Goal: Task Accomplishment & Management: Complete application form

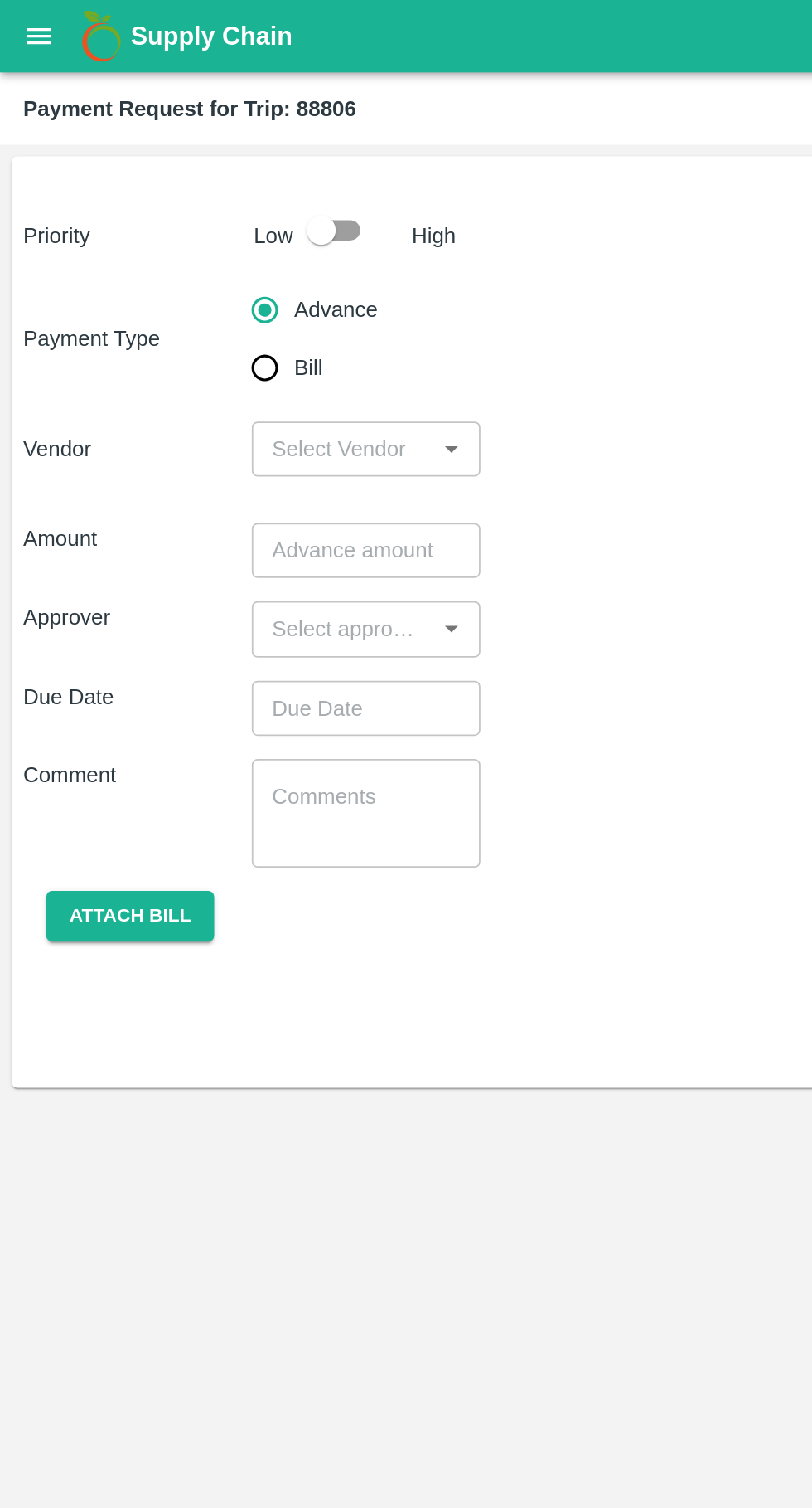
click at [22, 20] on icon "open drawer" at bounding box center [22, 19] width 14 height 9
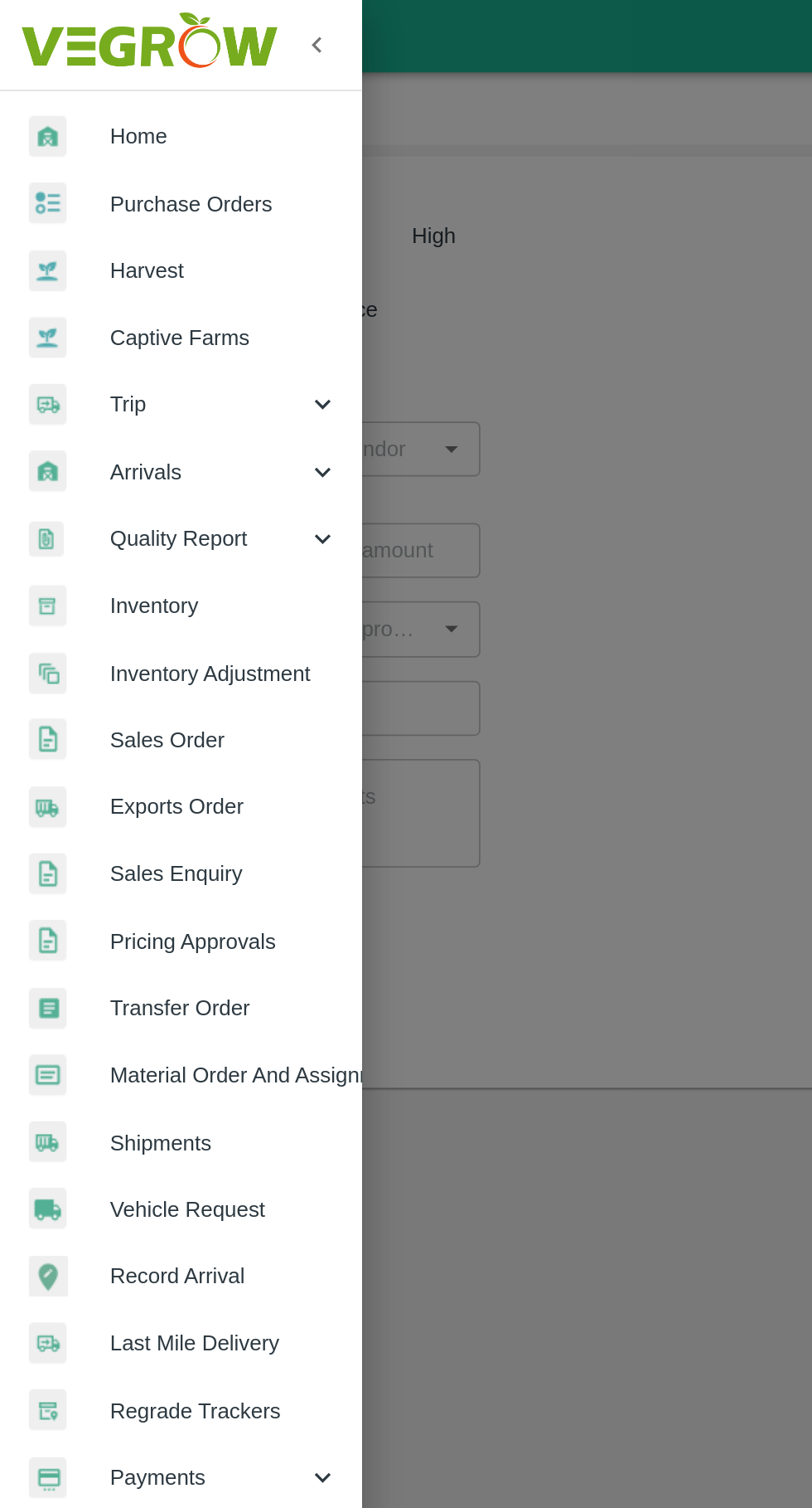
click at [80, 229] on span "Trip" at bounding box center [119, 231] width 113 height 18
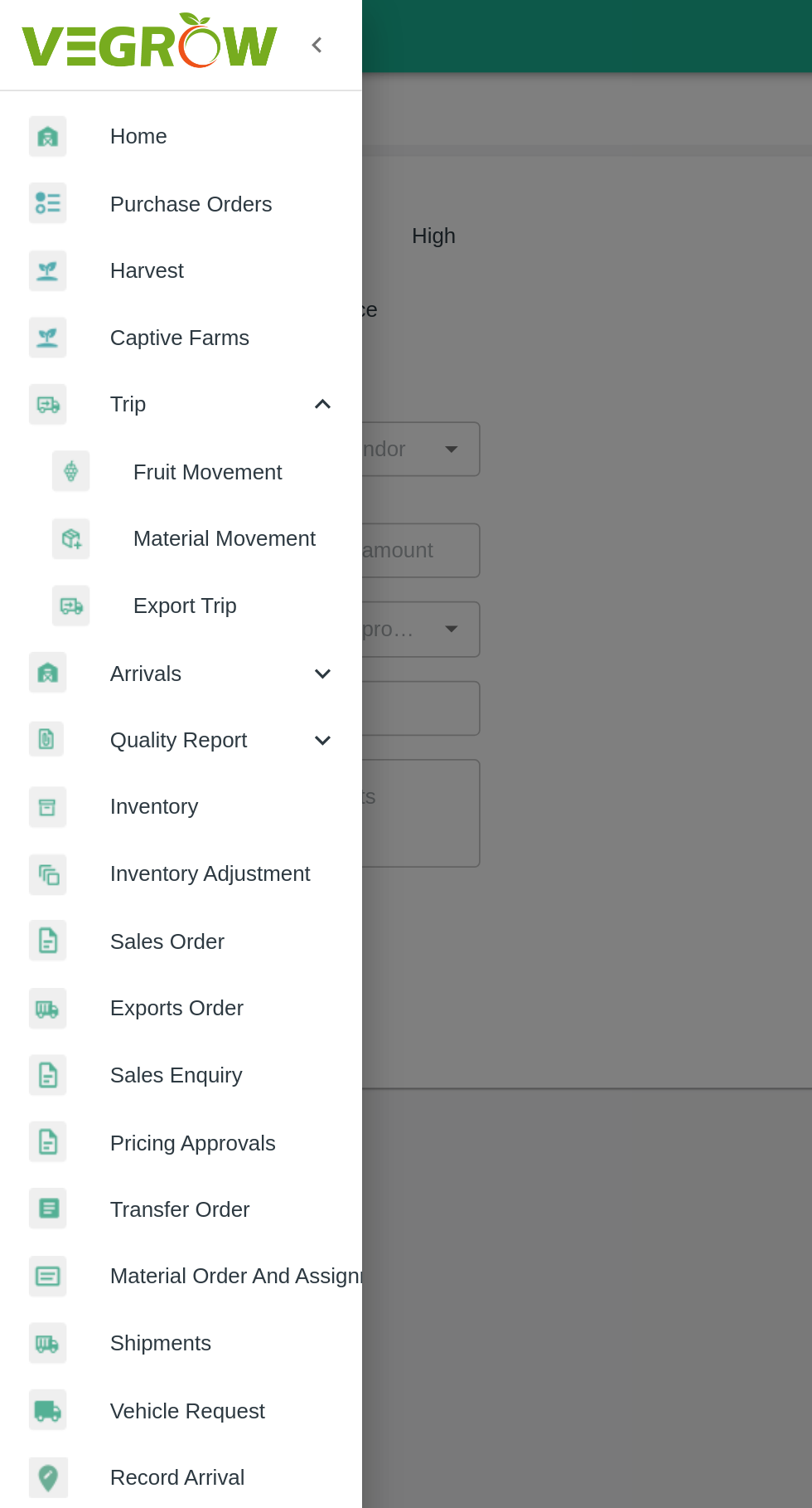
click at [106, 267] on span "Fruit Movement" at bounding box center [135, 270] width 118 height 18
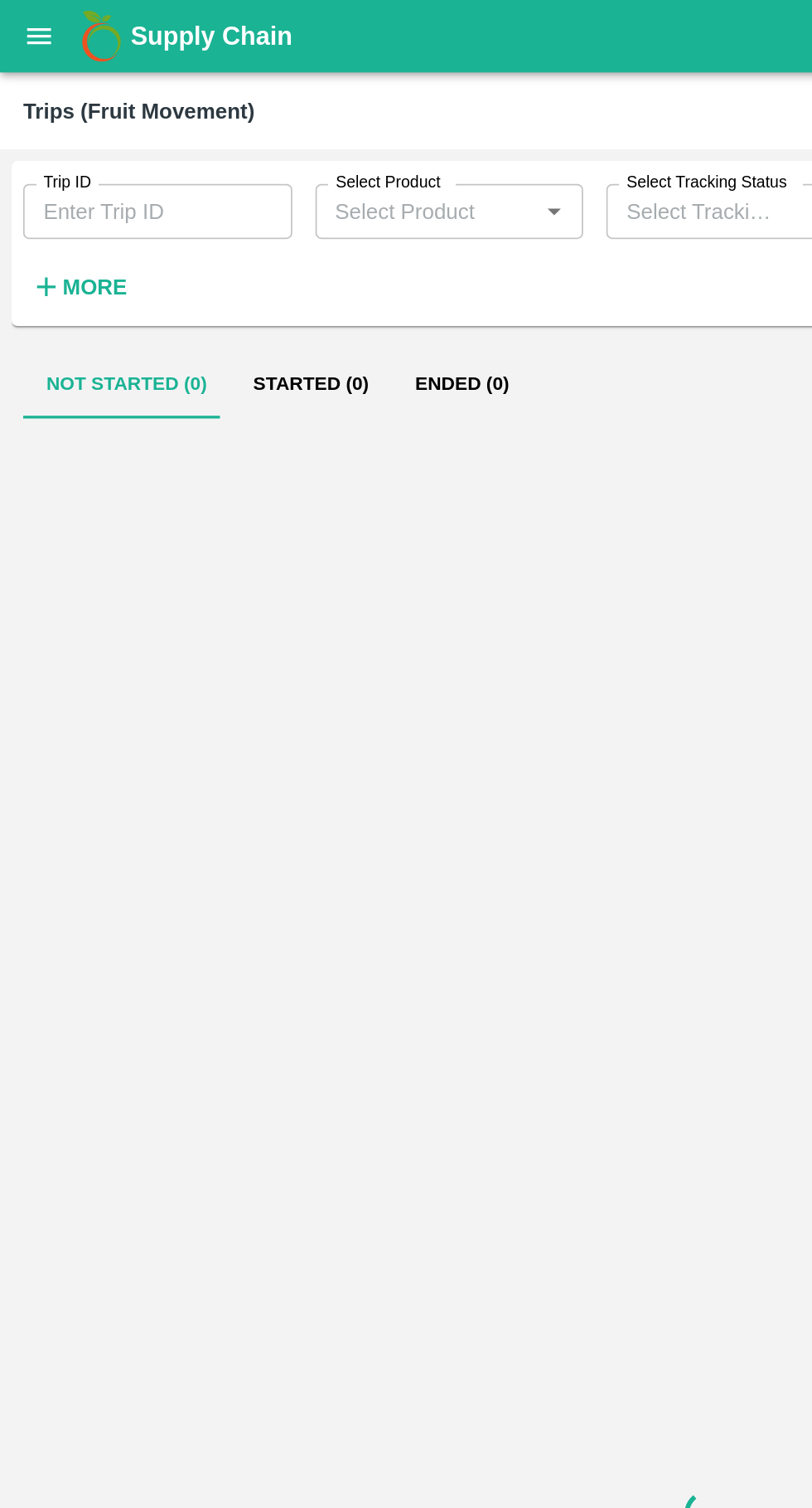
click at [73, 124] on input "Trip ID" at bounding box center [91, 121] width 154 height 32
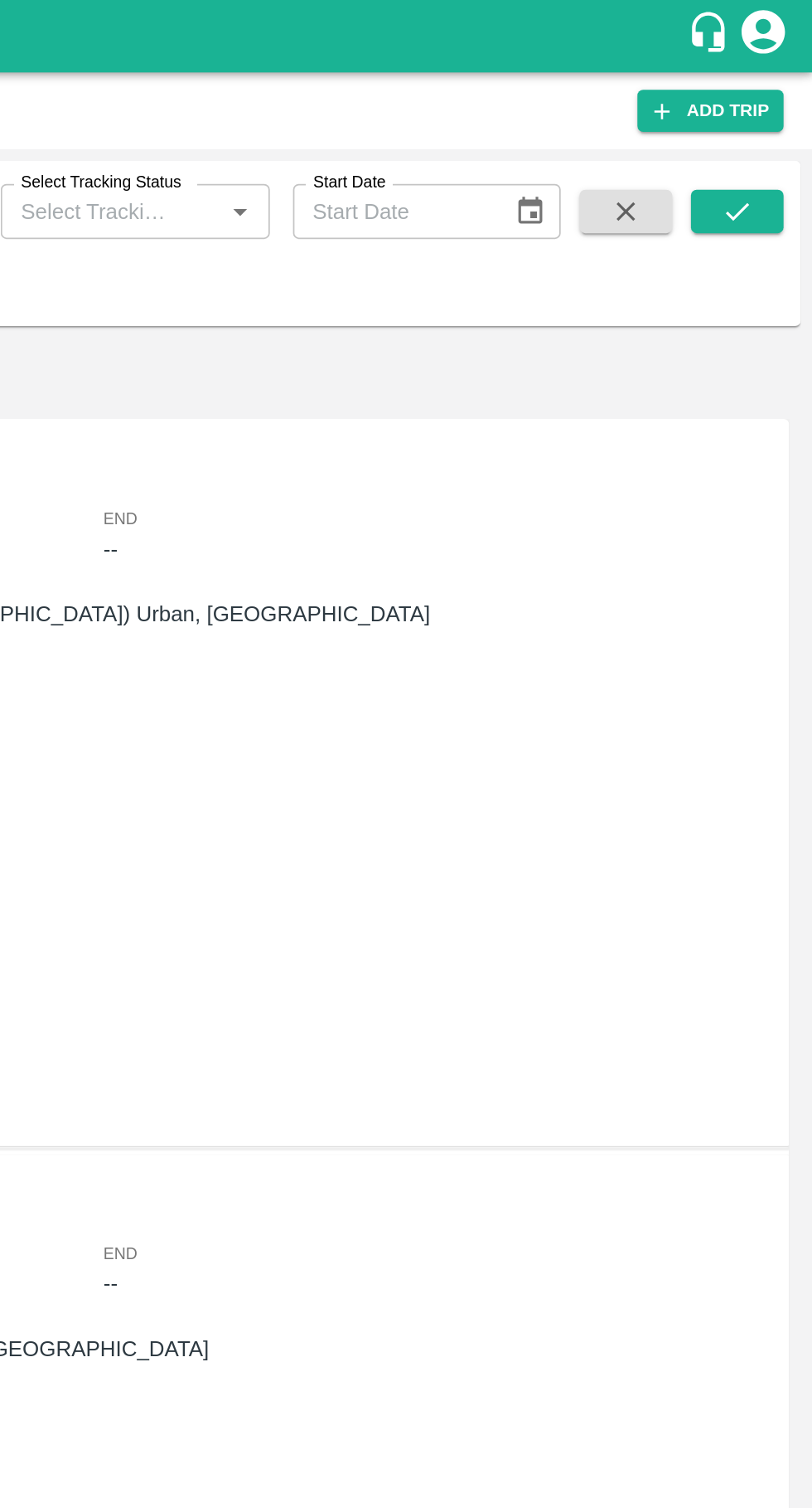
type input "88800"
click at [770, 121] on icon "submit" at bounding box center [769, 121] width 18 height 18
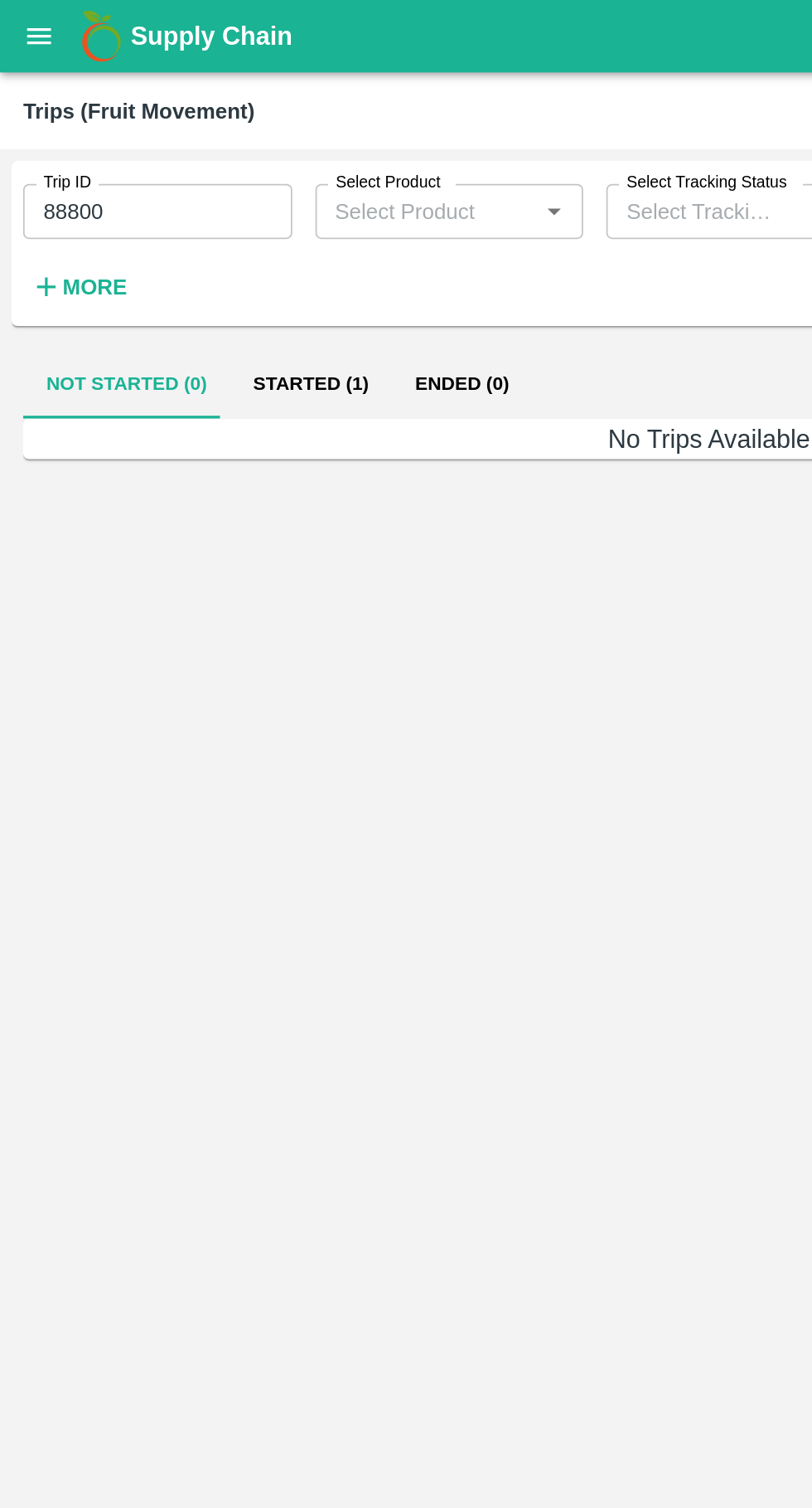
click at [184, 234] on button "Started (1)" at bounding box center [179, 219] width 93 height 40
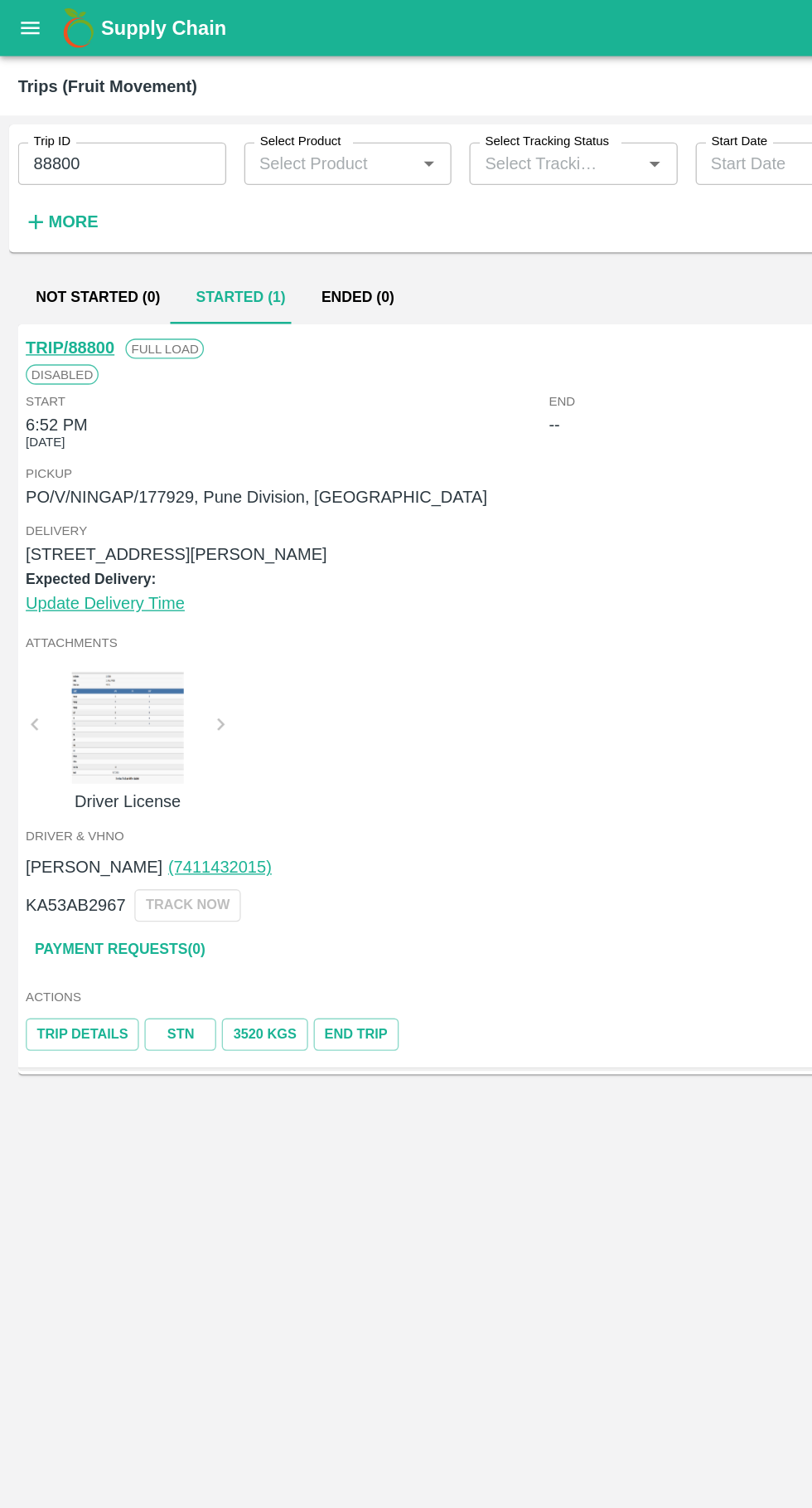
click at [54, 703] on link "Payment Requests( 0 )" at bounding box center [89, 703] width 139 height 29
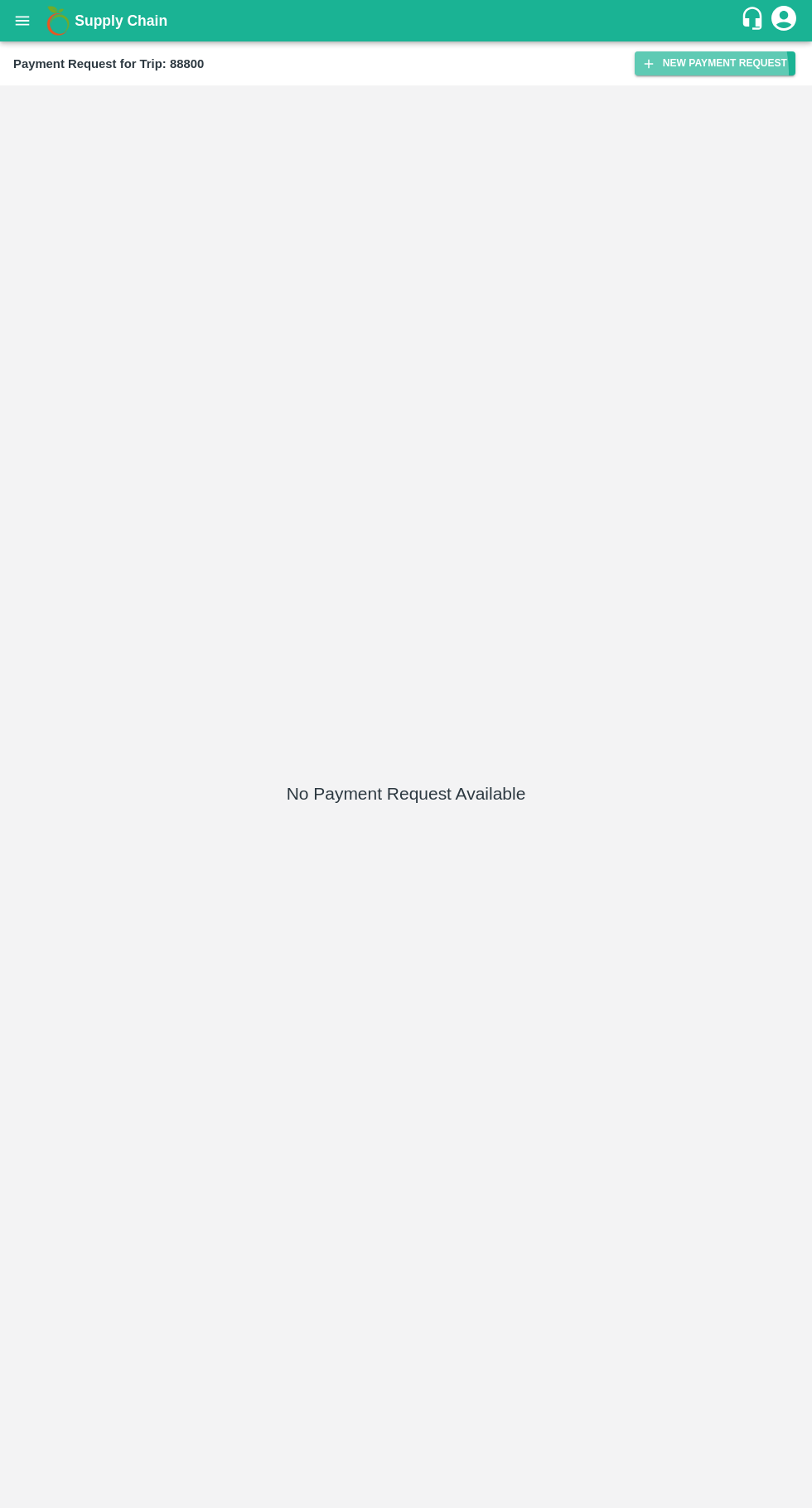
click at [694, 71] on button "New Payment Request" at bounding box center [715, 63] width 161 height 24
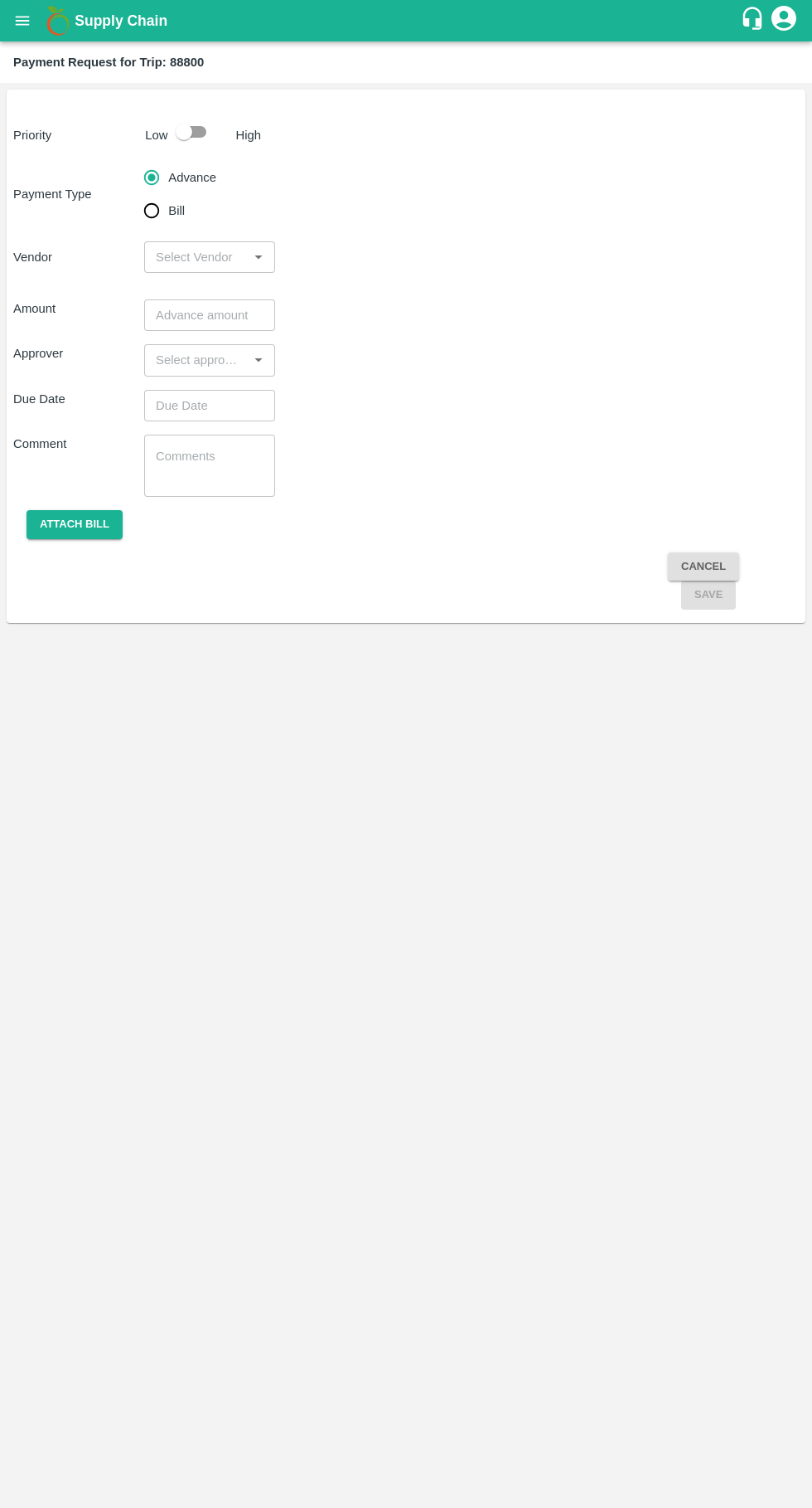
click at [148, 221] on input "Bill" at bounding box center [152, 211] width 33 height 33
radio input "true"
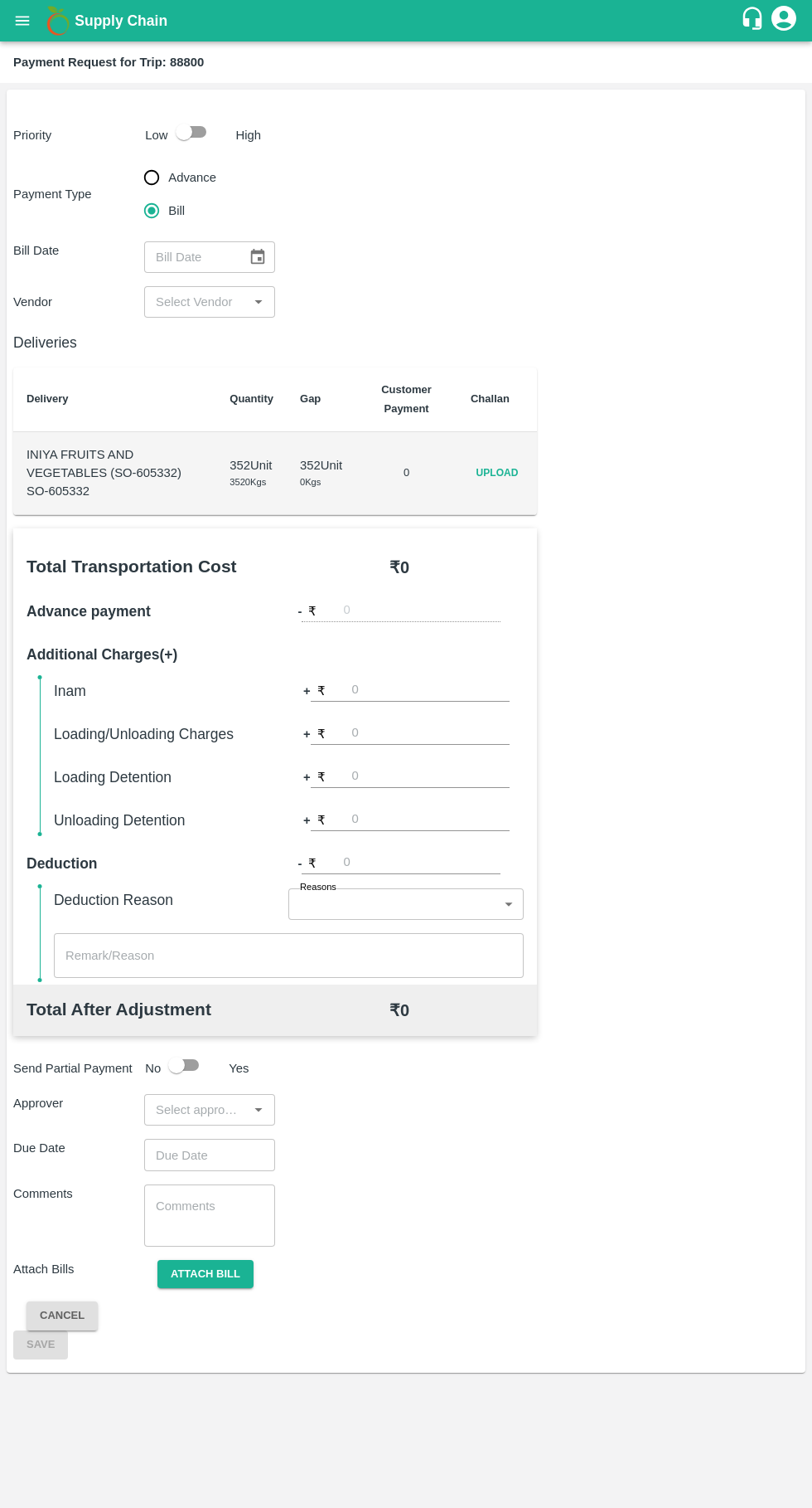
click at [203, 302] on input "input" at bounding box center [196, 301] width 94 height 21
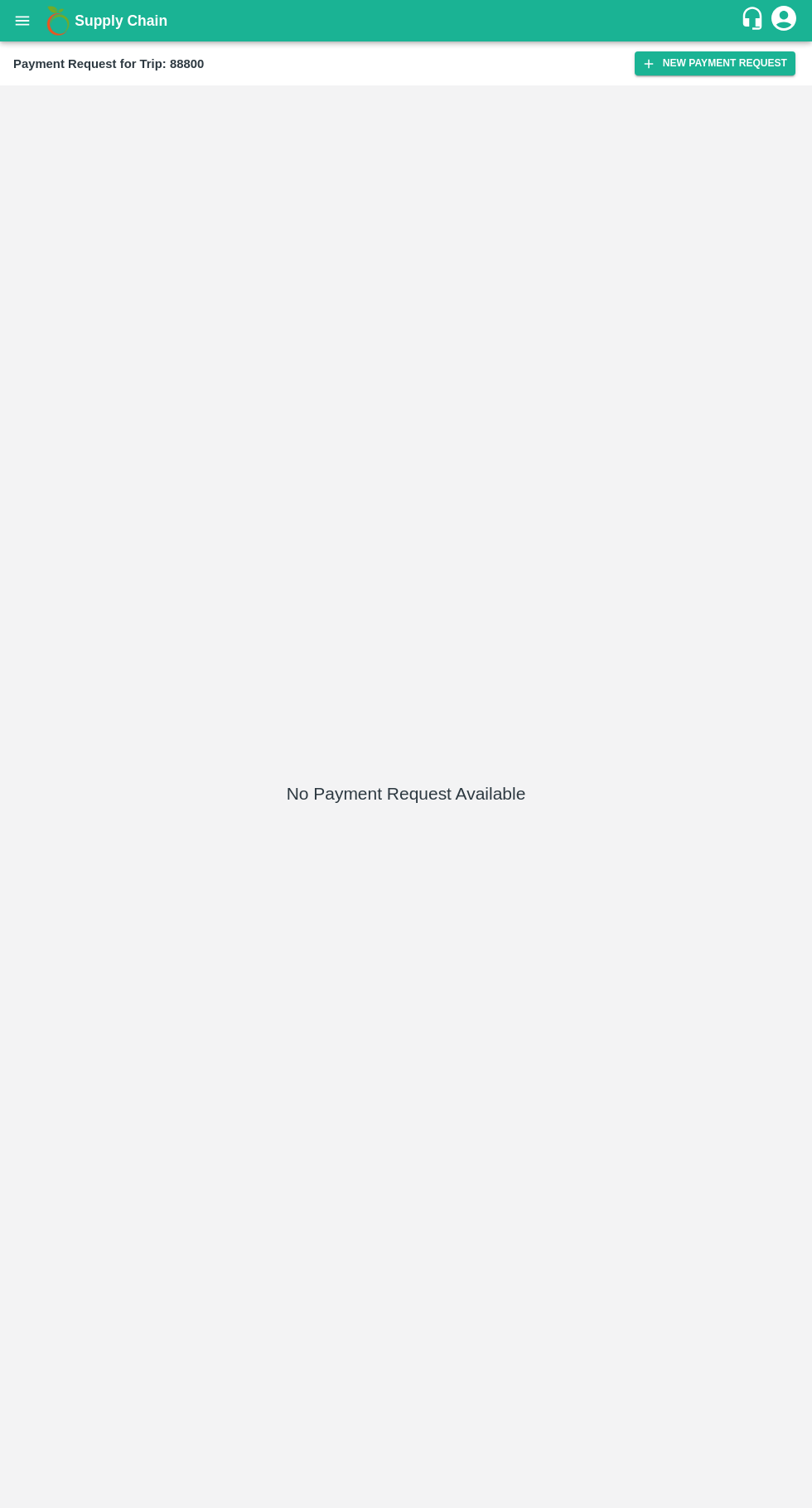
click at [22, 20] on icon "open drawer" at bounding box center [22, 19] width 14 height 9
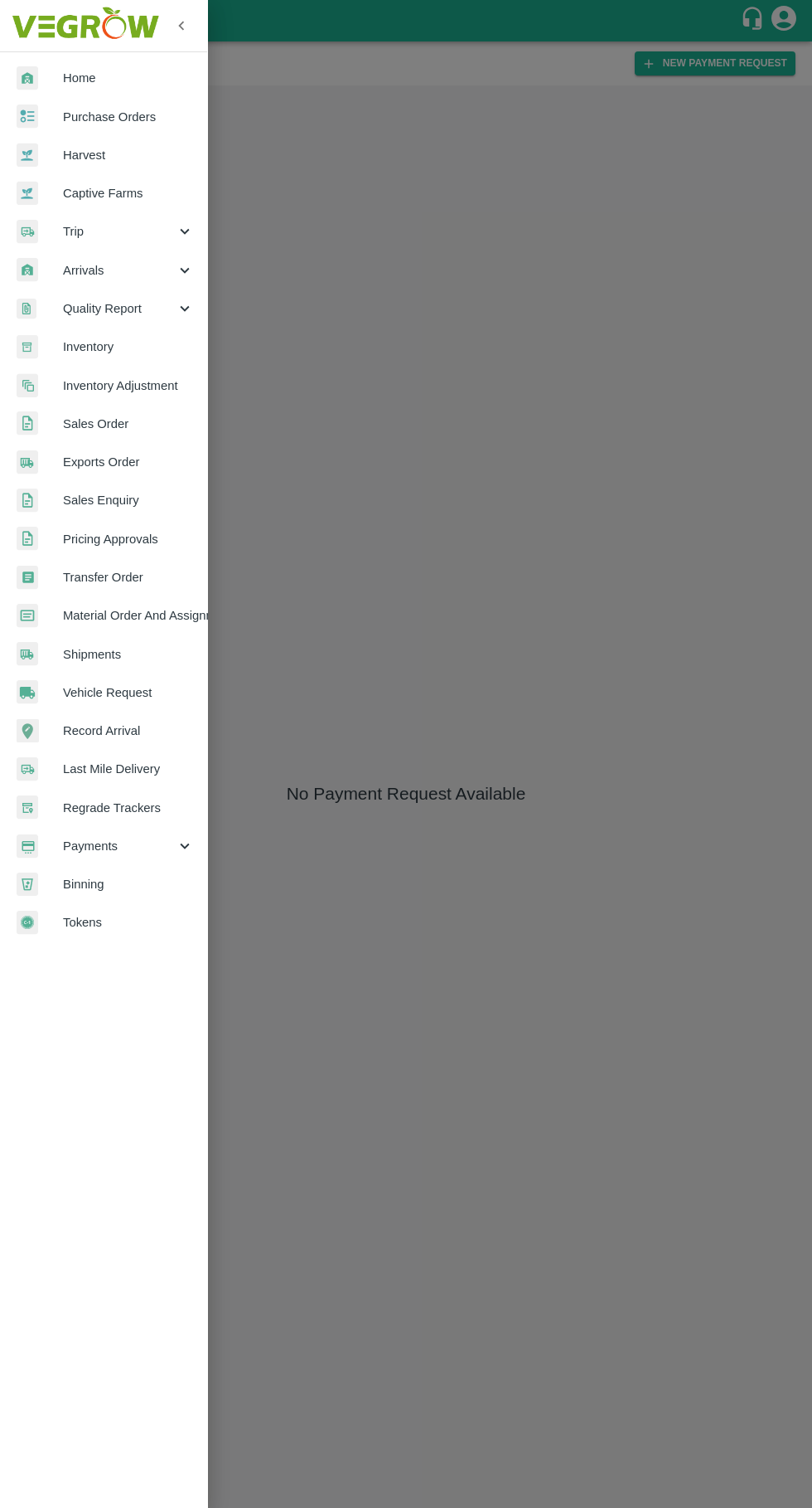
click at [56, 239] on div at bounding box center [40, 232] width 46 height 24
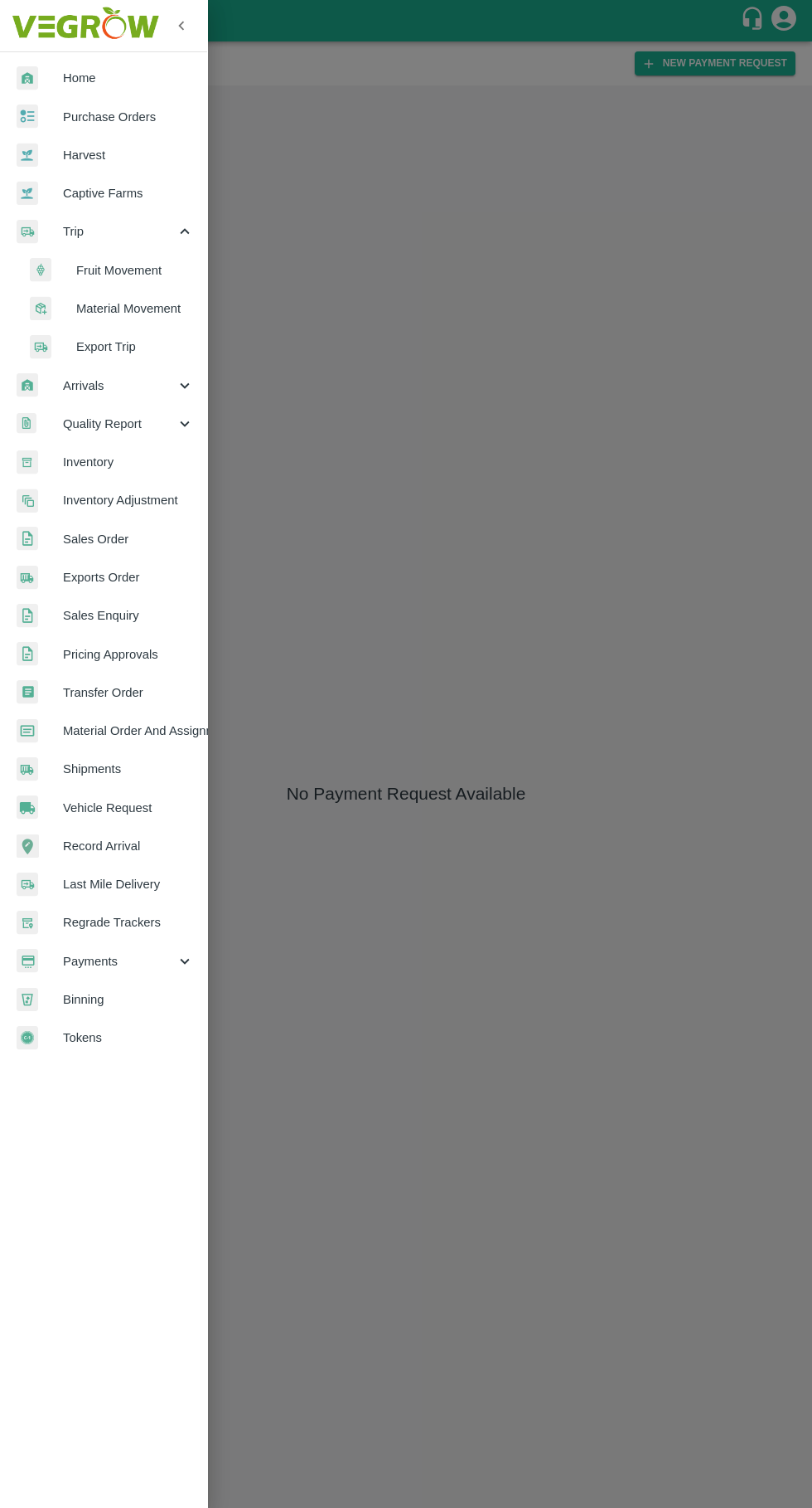
click at [83, 269] on span "Fruit Movement" at bounding box center [135, 270] width 118 height 18
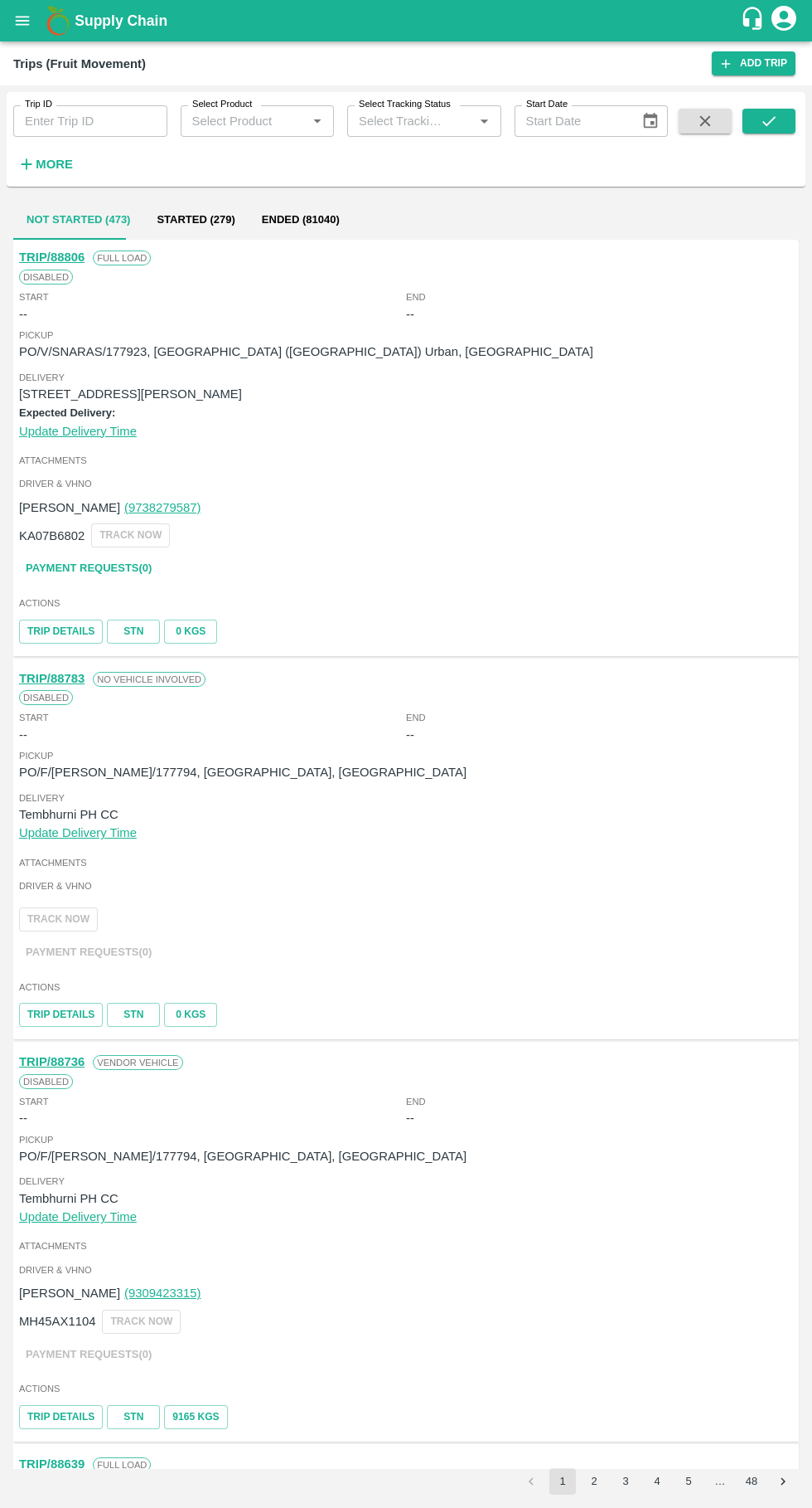
click at [57, 121] on input "Trip ID" at bounding box center [91, 121] width 154 height 32
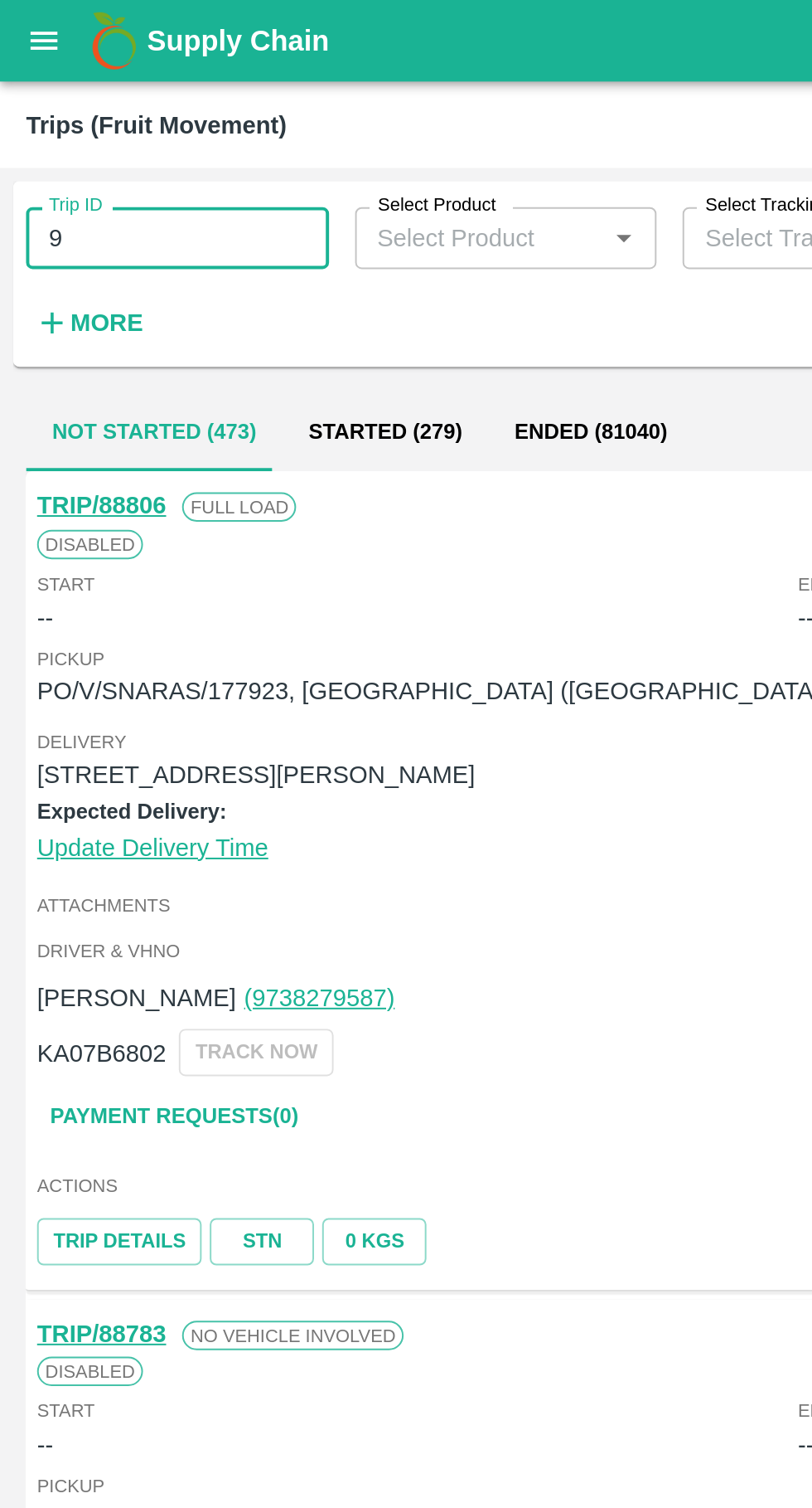
type input "9"
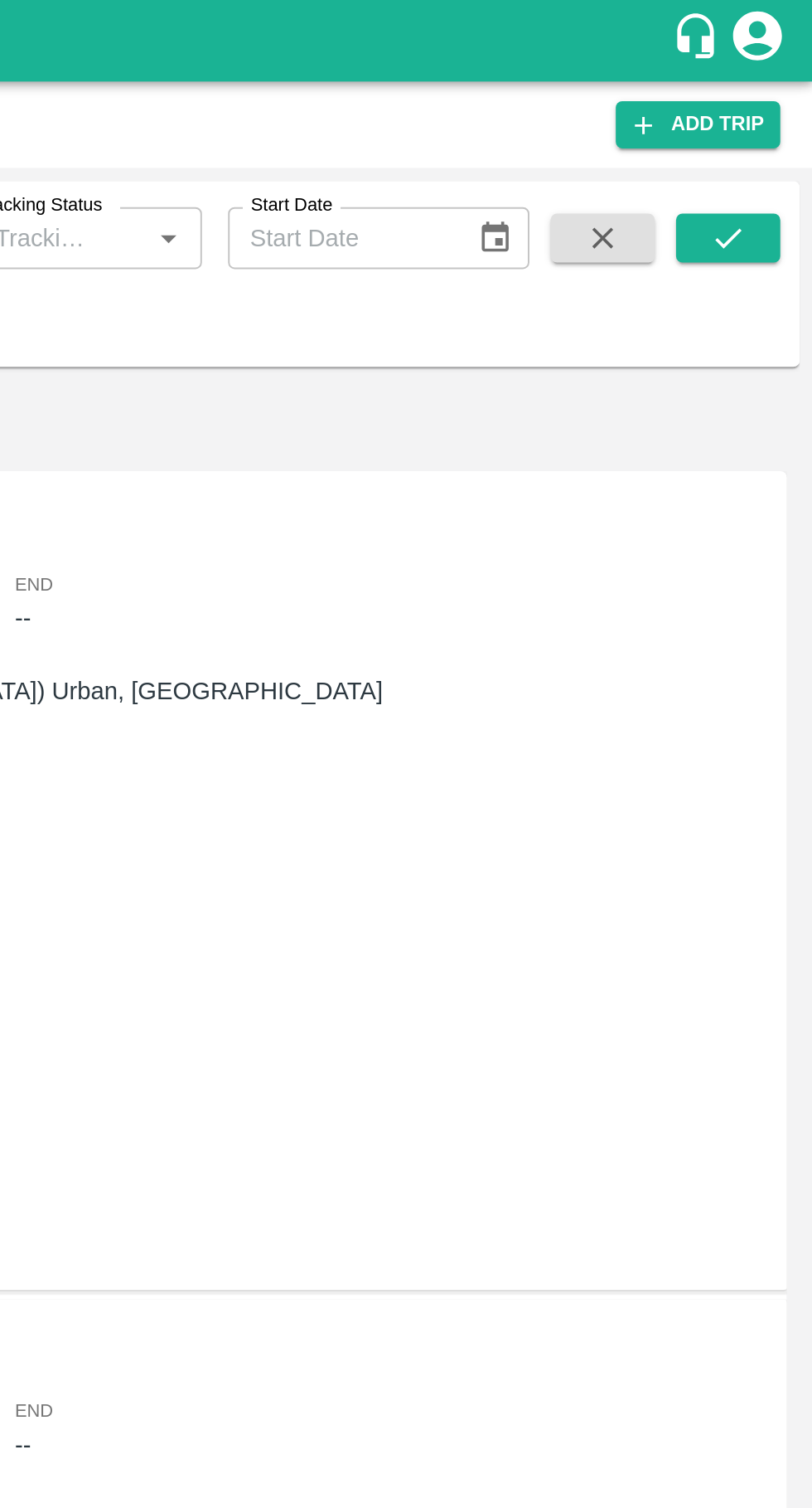
type input "88806"
click at [767, 126] on icon "submit" at bounding box center [770, 121] width 14 height 10
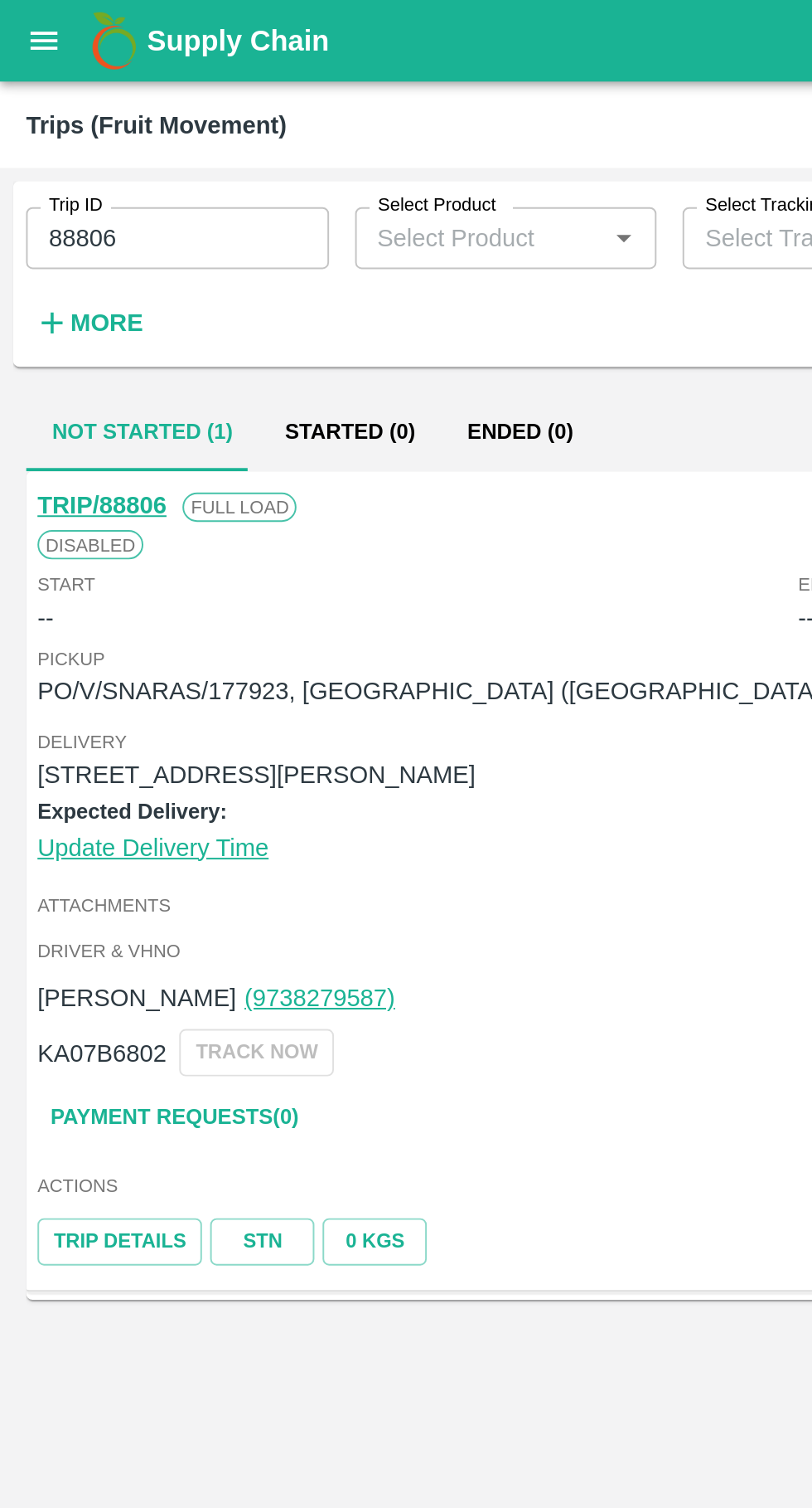
click at [32, 255] on link "TRIP/88806" at bounding box center [52, 257] width 66 height 14
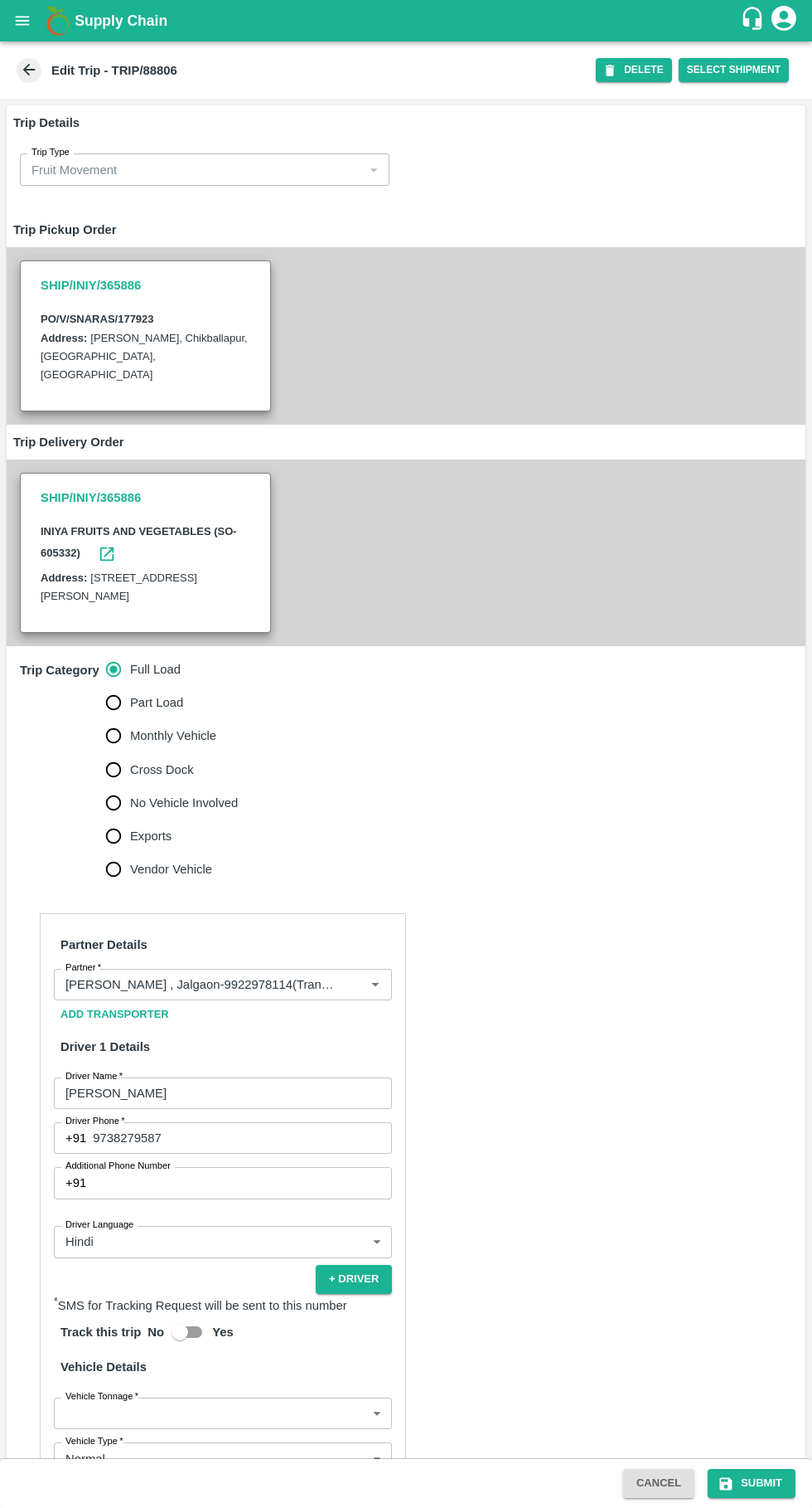
scroll to position [256, 0]
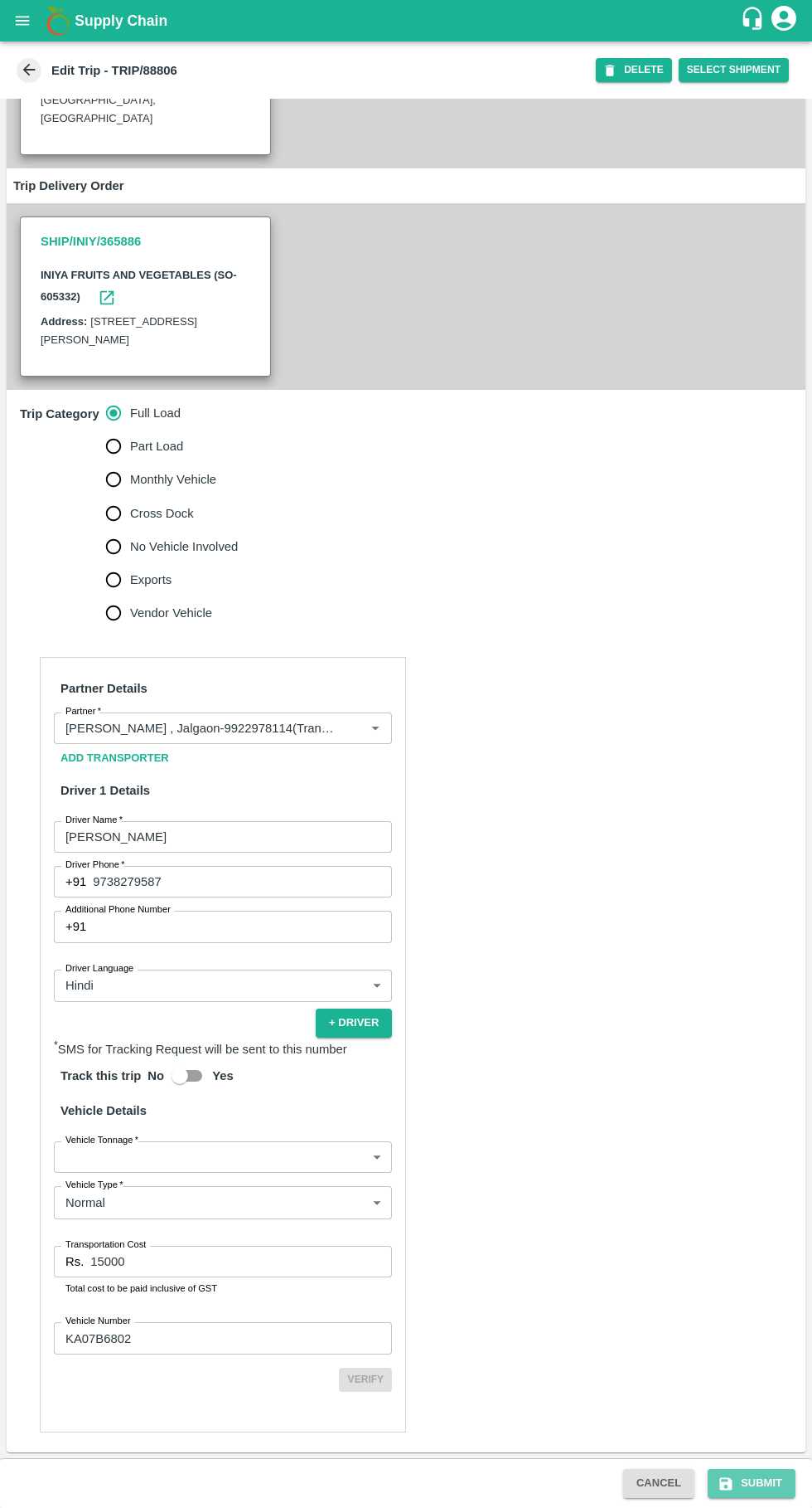
click at [773, 1488] on button "Submit" at bounding box center [751, 1484] width 88 height 29
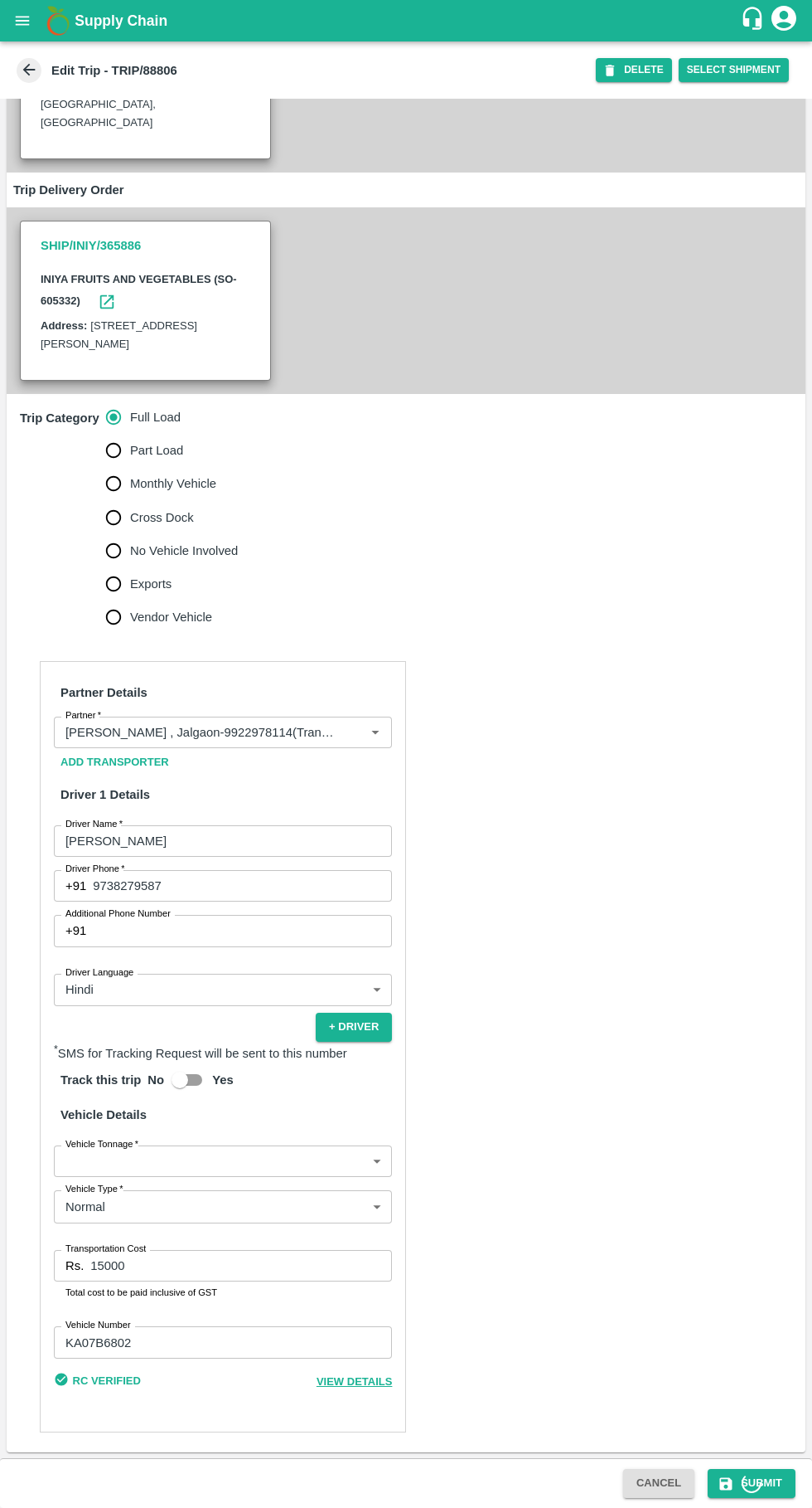
scroll to position [252, 0]
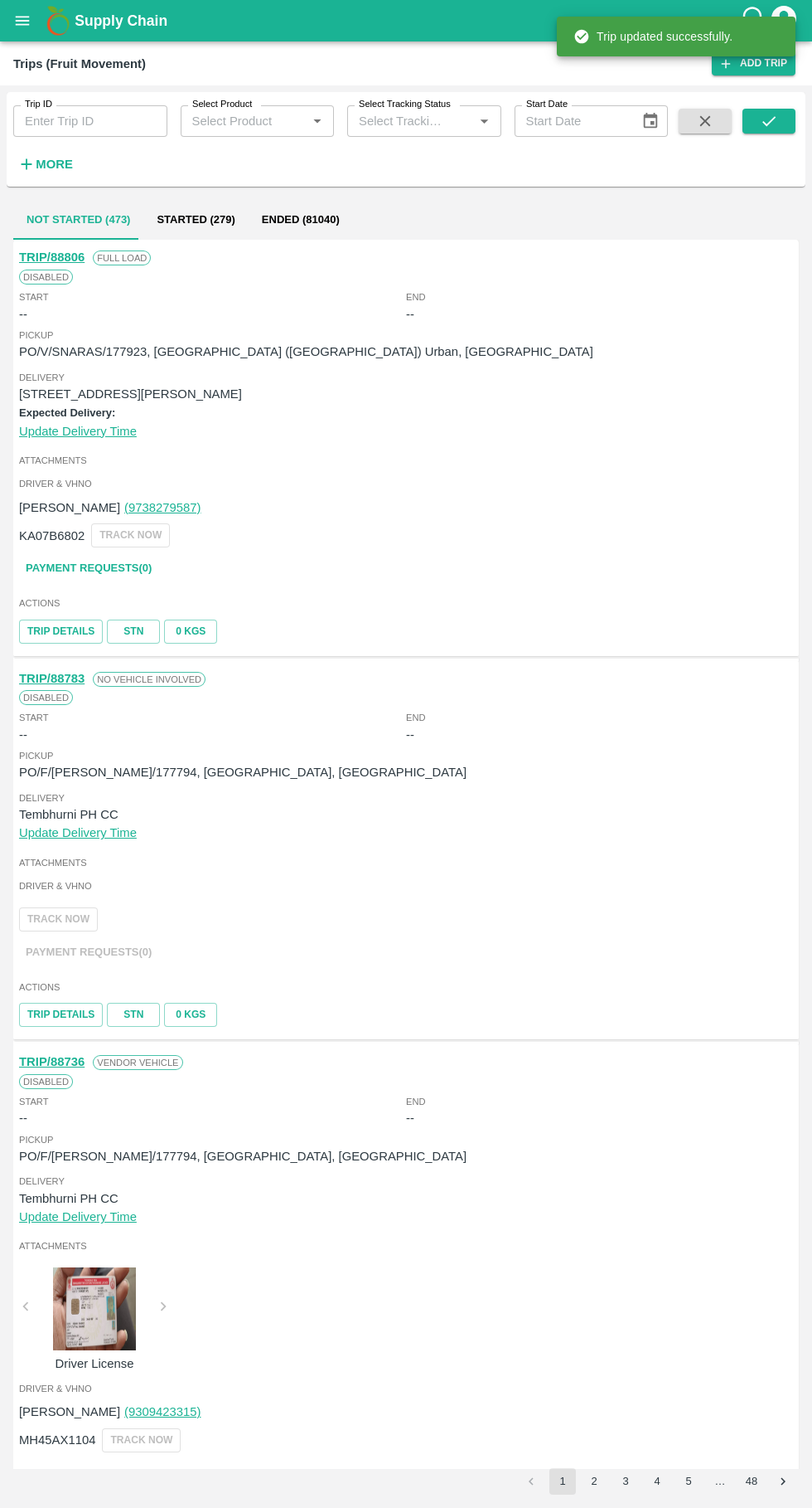
click at [46, 122] on input "Trip ID" at bounding box center [91, 121] width 154 height 32
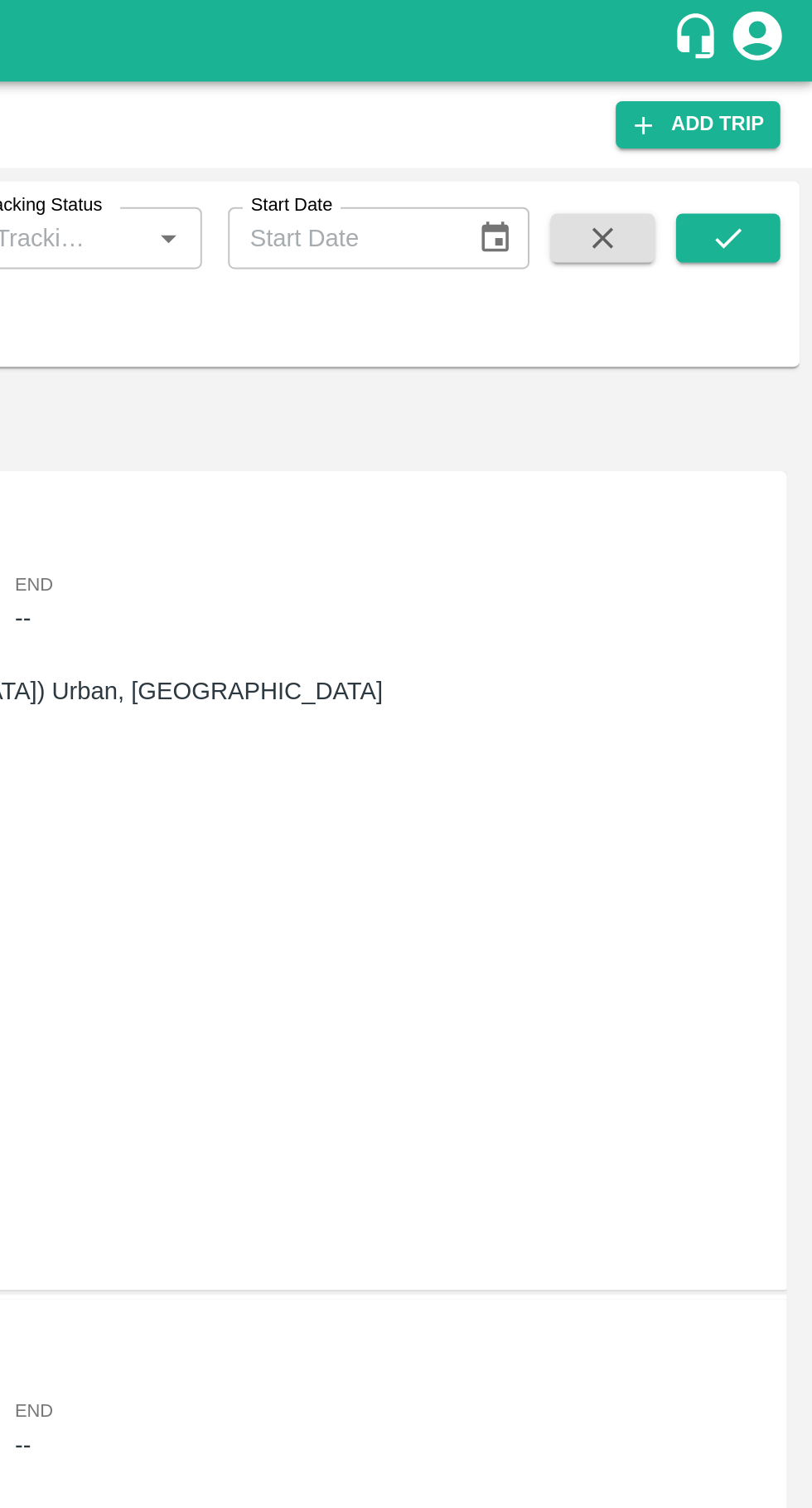
click at [770, 121] on icon "submit" at bounding box center [769, 121] width 18 height 18
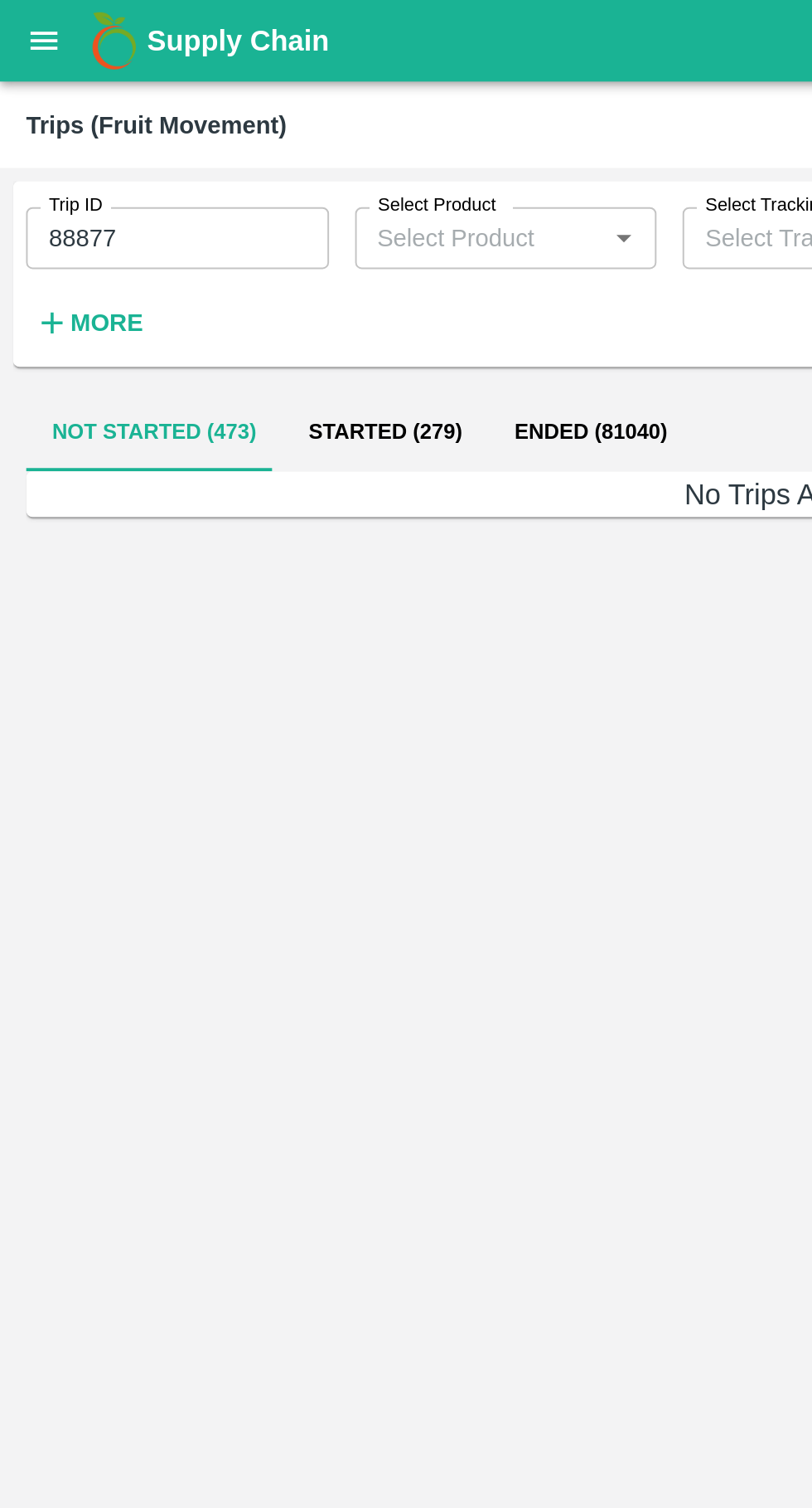
click at [84, 124] on input "88877" at bounding box center [91, 121] width 154 height 32
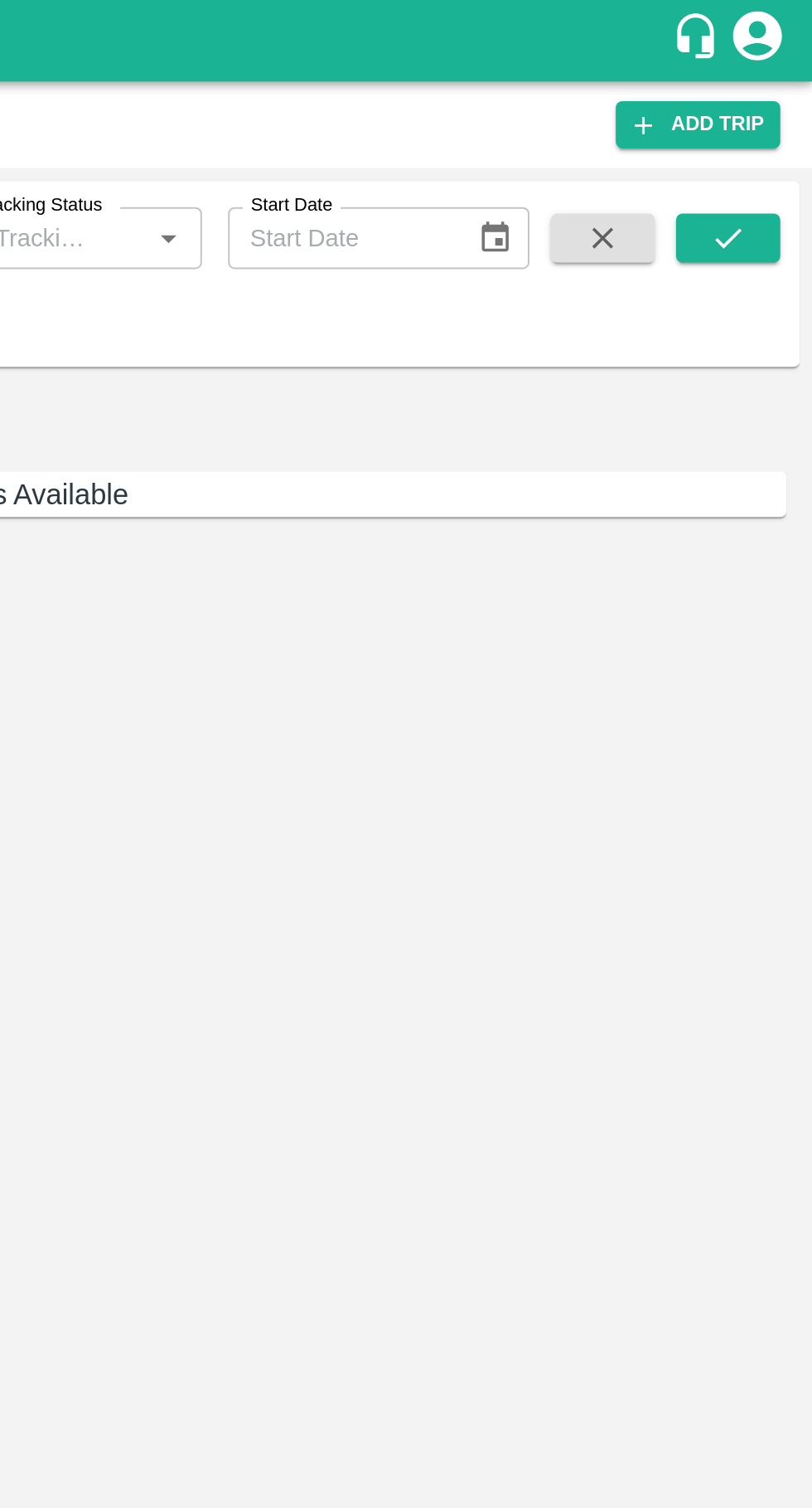
click at [772, 122] on icon "submit" at bounding box center [769, 121] width 18 height 18
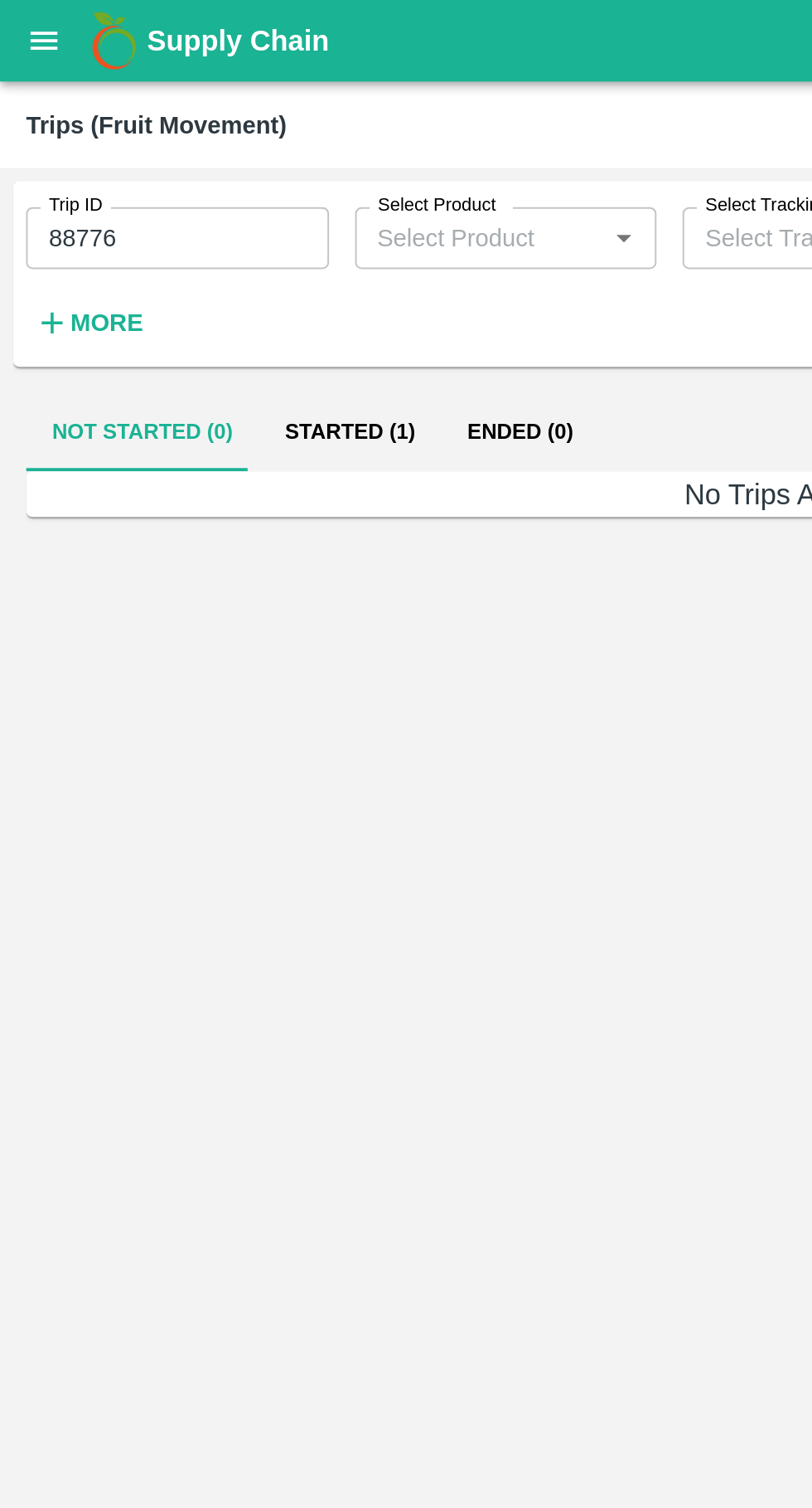
click at [174, 228] on button "Started (1)" at bounding box center [179, 219] width 93 height 40
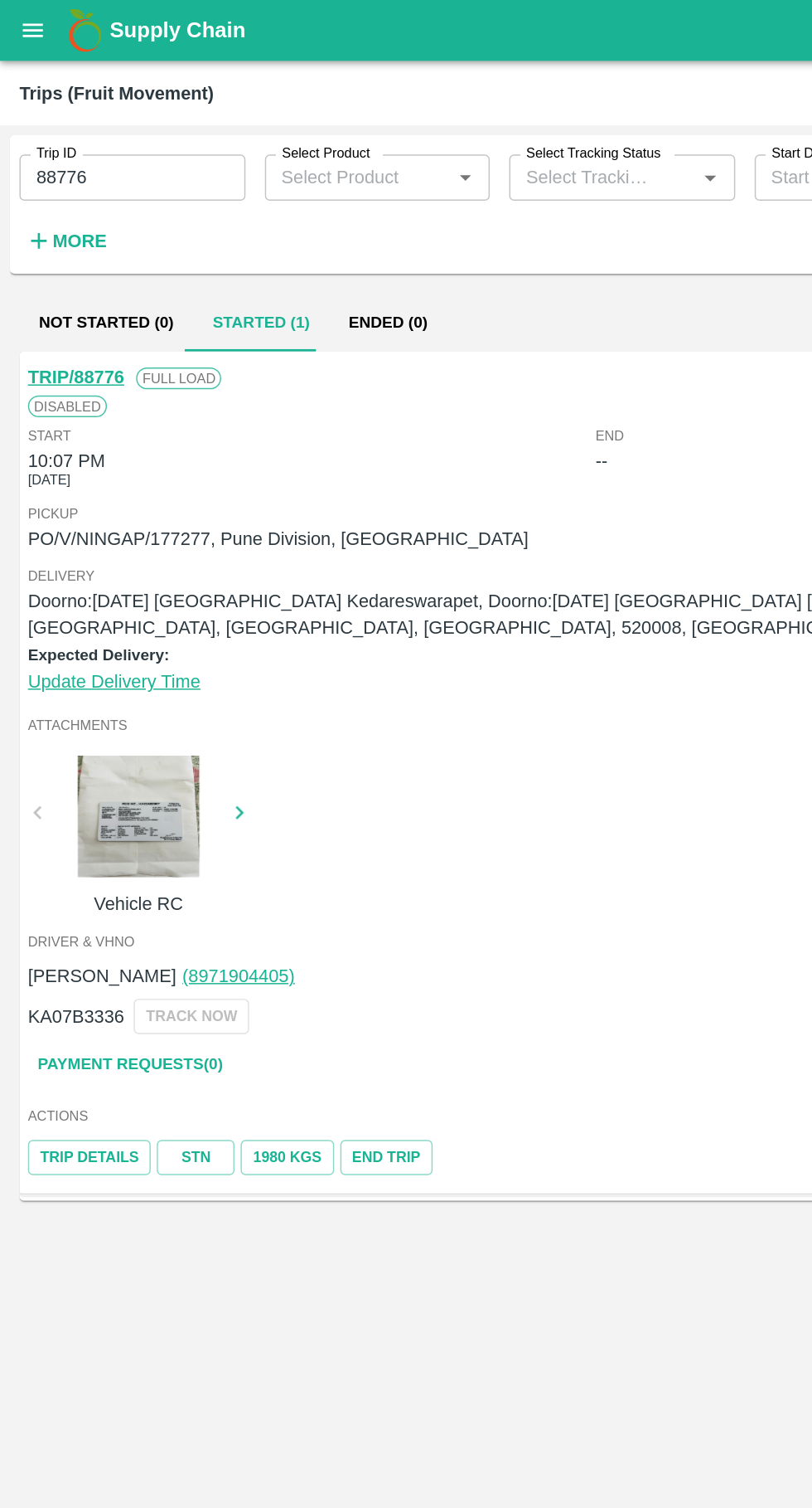
click at [106, 123] on input "88776" at bounding box center [91, 121] width 154 height 32
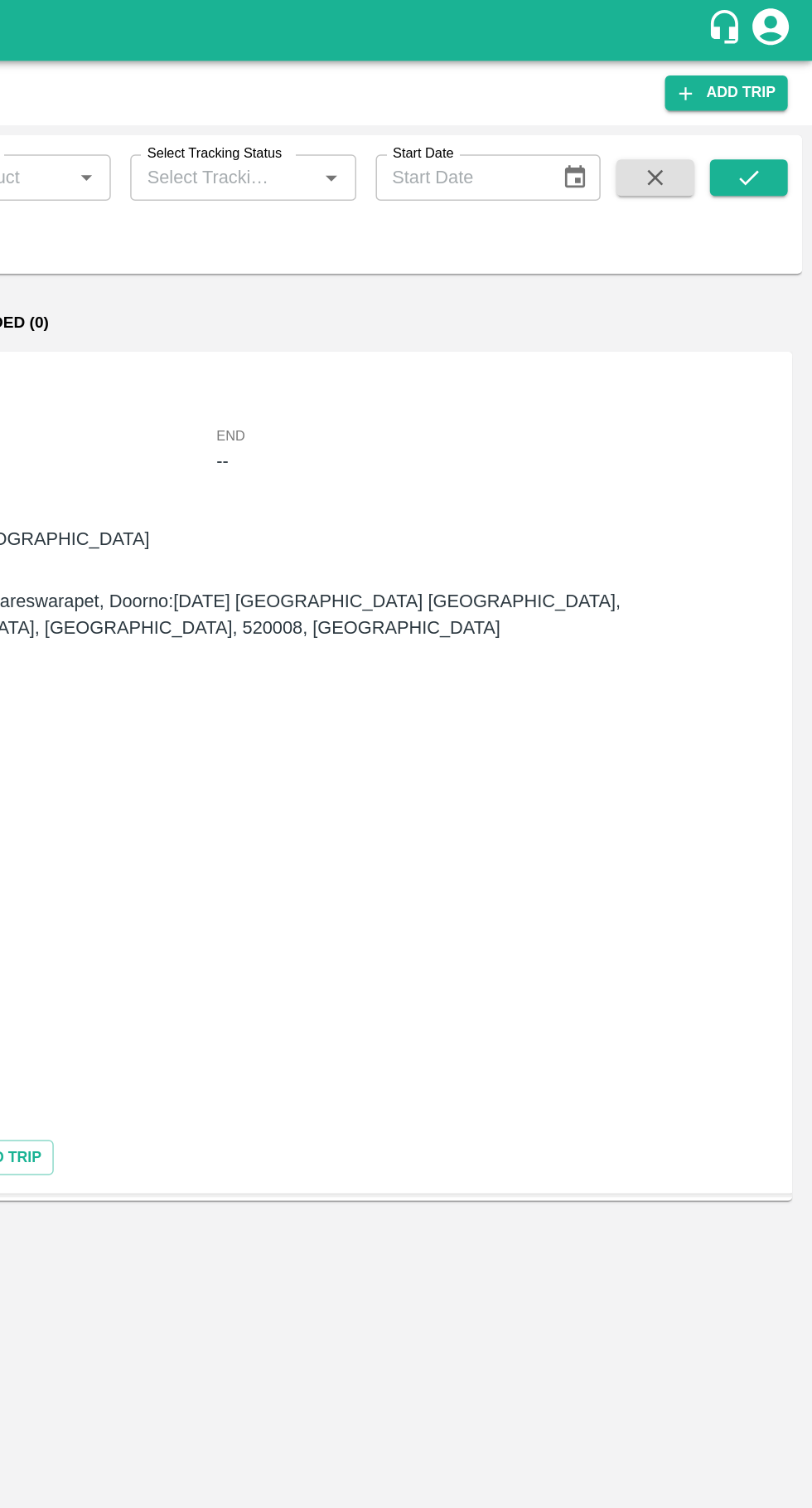
type input "88777"
click at [765, 126] on icon "submit" at bounding box center [769, 121] width 18 height 18
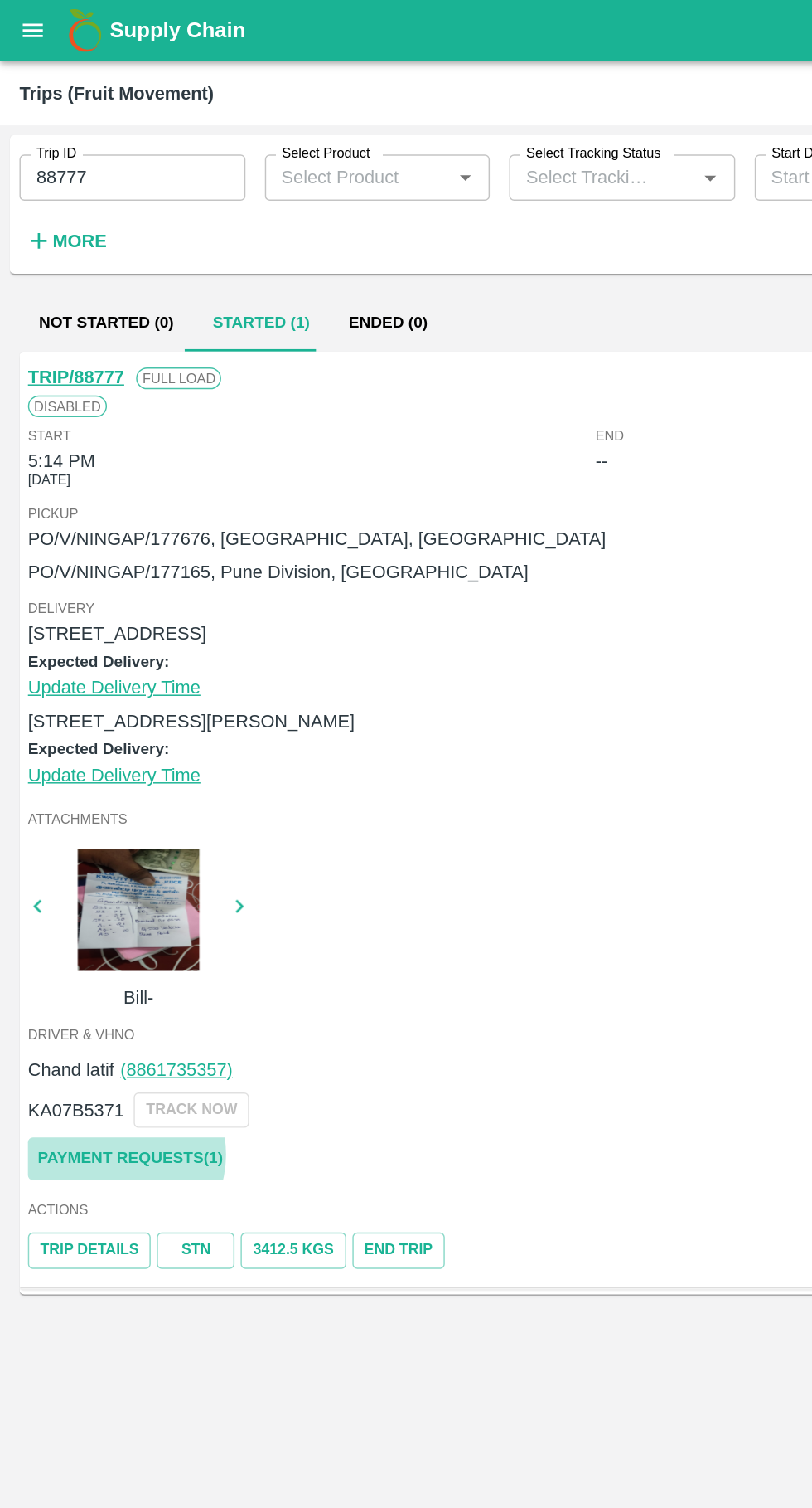
click at [80, 788] on link "Payment Requests( 1 )" at bounding box center [89, 790] width 139 height 29
